Goal: Information Seeking & Learning: Understand process/instructions

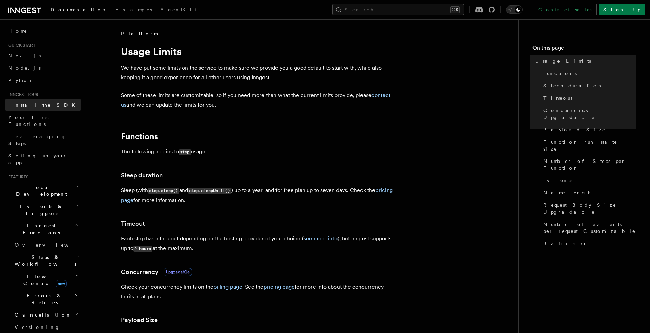
click at [31, 108] on link "Install the SDK" at bounding box center [42, 105] width 75 height 12
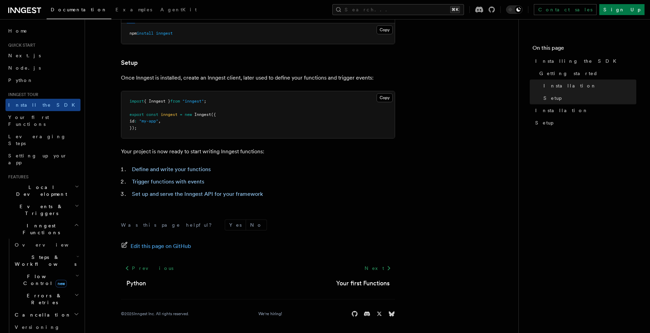
scroll to position [237, 0]
click at [48, 117] on span "Your first Functions" at bounding box center [28, 120] width 41 height 12
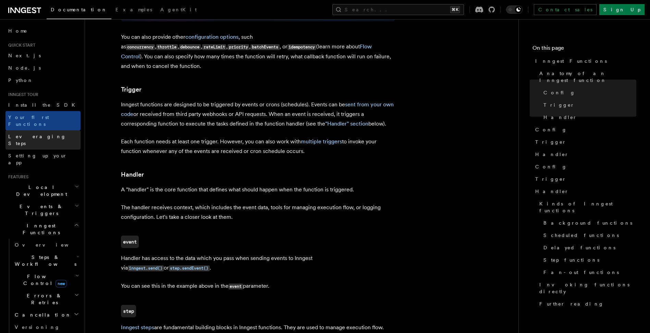
scroll to position [655, 0]
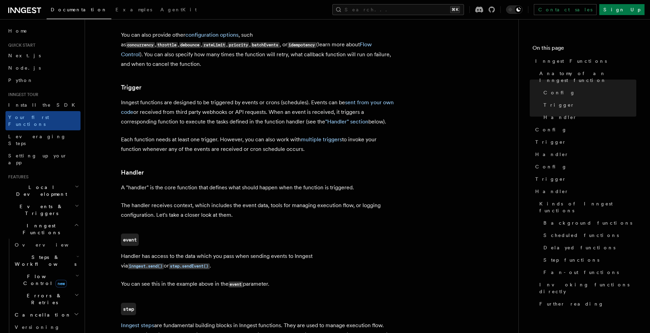
click at [45, 184] on span "Local Development" at bounding box center [39, 191] width 69 height 14
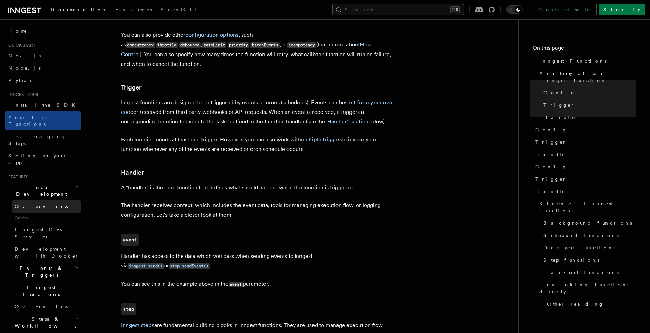
click at [33, 204] on span "Overview" at bounding box center [50, 206] width 71 height 5
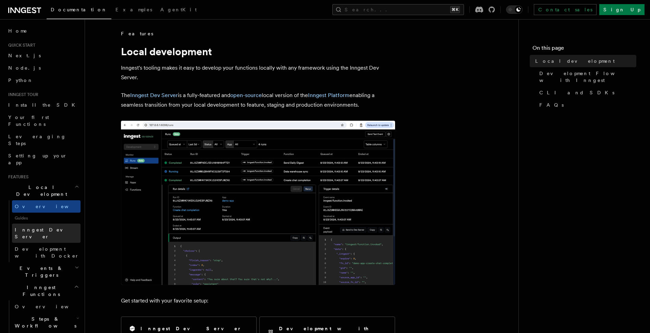
click at [34, 227] on span "Inngest Dev Server" at bounding box center [44, 233] width 59 height 12
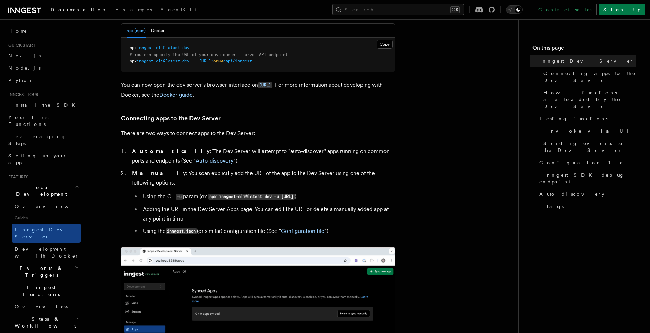
scroll to position [192, 0]
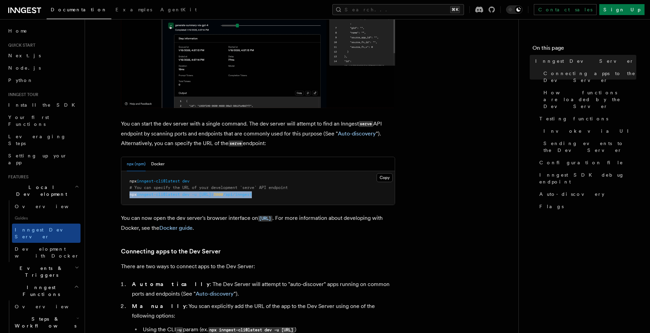
drag, startPoint x: 293, startPoint y: 192, endPoint x: 415, endPoint y: 215, distance: 124.2
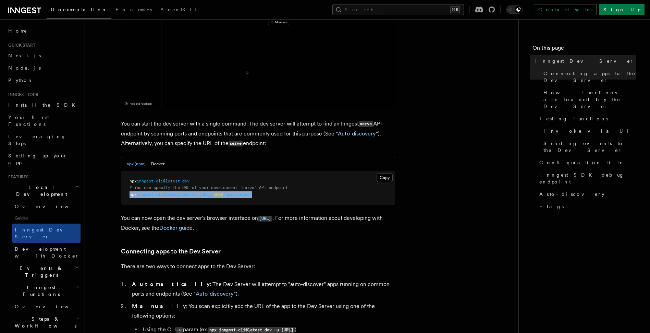
click at [121, 193] on div "npx (npm) Docker Copy Copied npx inngest-cli@latest dev # You can specify the U…" at bounding box center [258, 181] width 274 height 49
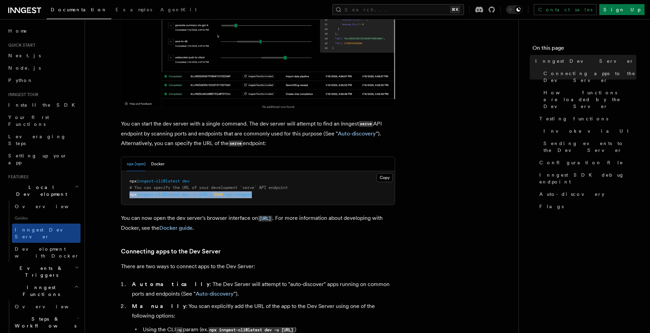
copy span "npx inngest-cli@latest dev -u [URL]: 3000 /api/inngest"
